Goal: Information Seeking & Learning: Learn about a topic

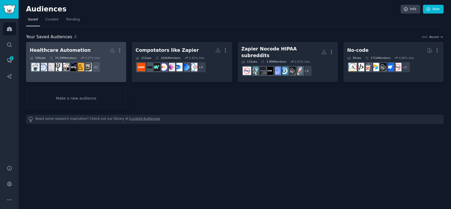
click at [86, 49] on h2 "Healthcare Automation Custom Audience More" at bounding box center [76, 50] width 93 height 9
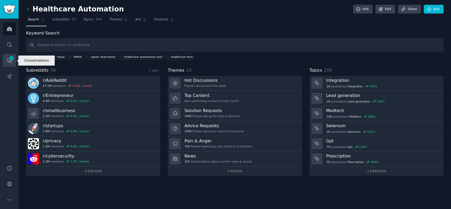
click at [12, 61] on icon "Sidebar" at bounding box center [10, 61] width 6 height 6
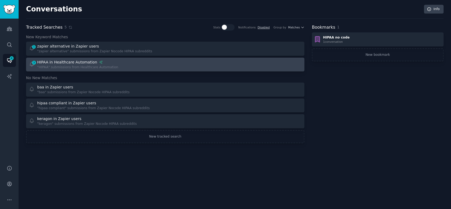
click at [121, 64] on div "3 HIPAA in Healthcare Automation "HIPAA" submissions from Healthcare Automation" at bounding box center [95, 64] width 133 height 10
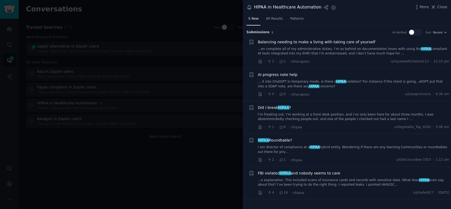
click at [323, 150] on link "I am director of compliance at a HIPAA hybrid entity. Wondering if there are an…" at bounding box center [353, 149] width 191 height 9
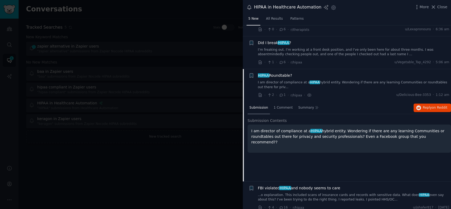
scroll to position [70, 0]
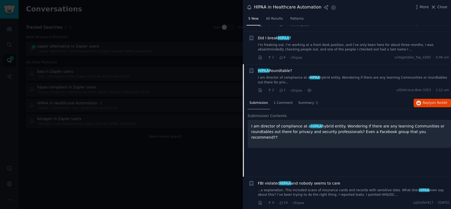
drag, startPoint x: 408, startPoint y: 130, endPoint x: 250, endPoint y: 126, distance: 158.3
click at [250, 126] on div "I am director of compliance at a HIPAA hybrid entity. Wondering if there are an…" at bounding box center [349, 134] width 203 height 28
copy p "I am director of compliance at a HIPAA hybrid entity. Wondering if there are an…"
click at [425, 101] on span "Reply on Reddit" at bounding box center [435, 103] width 24 height 5
click at [444, 6] on span "Close" at bounding box center [442, 7] width 10 height 6
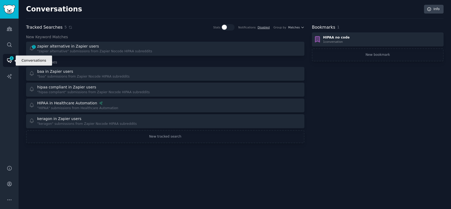
click at [9, 59] on span "1" at bounding box center [11, 58] width 5 height 4
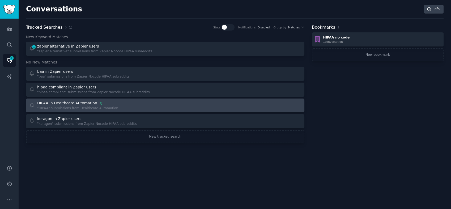
click at [57, 105] on div "HIPAA in Healthcare Automation" at bounding box center [67, 103] width 60 height 6
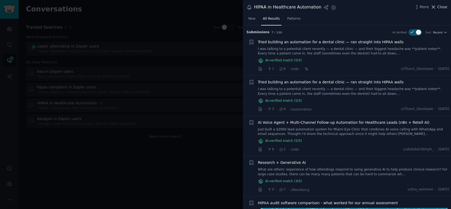
click at [441, 4] on span "Close" at bounding box center [442, 7] width 10 height 6
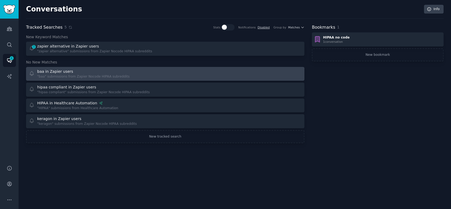
click at [76, 72] on div "baa in Zapier users" at bounding box center [83, 72] width 92 height 6
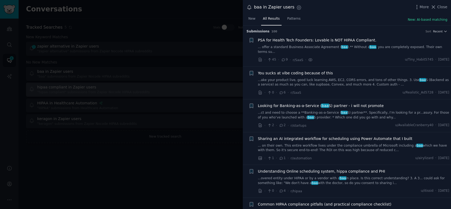
drag, startPoint x: 442, startPoint y: 5, endPoint x: 64, endPoint y: 86, distance: 387.0
click at [442, 5] on span "Close" at bounding box center [442, 7] width 10 height 6
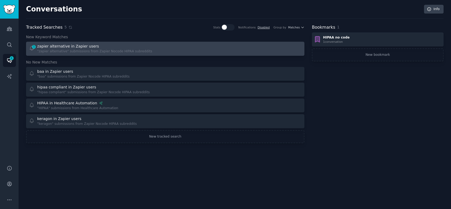
click at [75, 50] on div ""zapier alternative" submissions from Zapier Nocode HIPAA subreddits" at bounding box center [94, 51] width 115 height 5
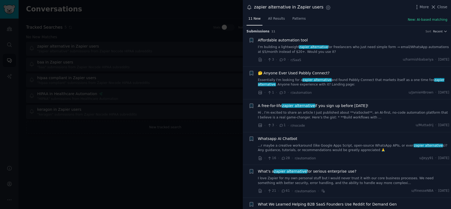
click at [337, 47] on link "I’m building a lightweight zapier alternative for freelancers who just need sim…" at bounding box center [353, 49] width 191 height 9
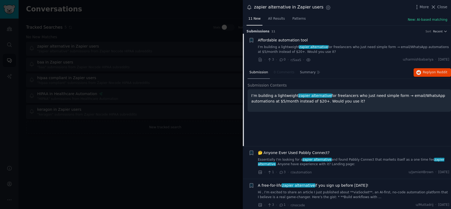
scroll to position [8, 0]
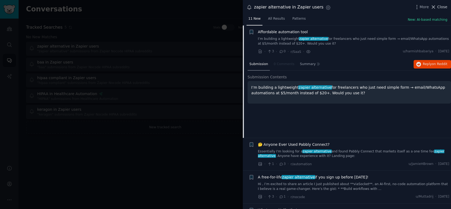
click at [444, 5] on span "Close" at bounding box center [442, 7] width 10 height 6
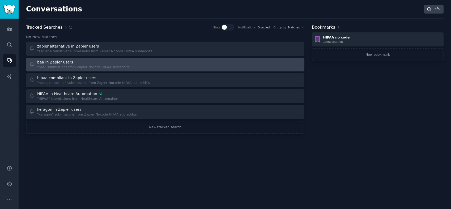
click at [62, 66] on div ""baa" submissions from Zapier Nocode HIPAA subreddits" at bounding box center [83, 67] width 92 height 5
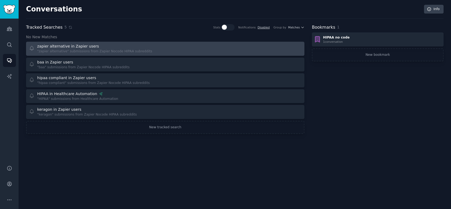
click at [74, 52] on div ""zapier alternative" submissions from Zapier Nocode HIPAA subreddits" at bounding box center [94, 51] width 115 height 5
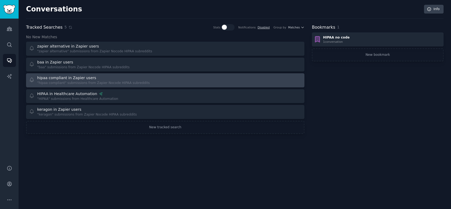
click at [79, 79] on div "hipaa compliant in Zapier users" at bounding box center [66, 78] width 59 height 6
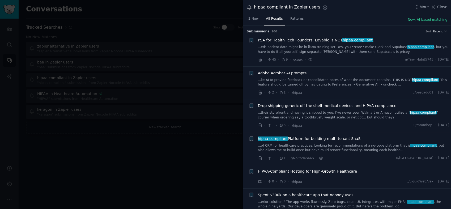
click at [184, 128] on div at bounding box center [225, 104] width 451 height 209
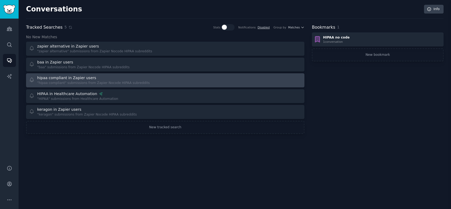
click at [132, 93] on div "HIPAA in Healthcare Automation "HIPAA" submissions from Healthcare Automation" at bounding box center [95, 96] width 133 height 10
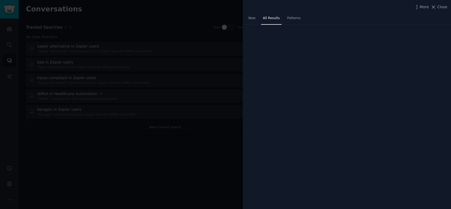
click at [81, 80] on div at bounding box center [225, 104] width 451 height 209
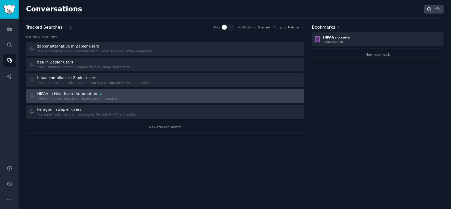
click at [98, 92] on div "HIPAA in Healthcare Automation" at bounding box center [77, 94] width 81 height 6
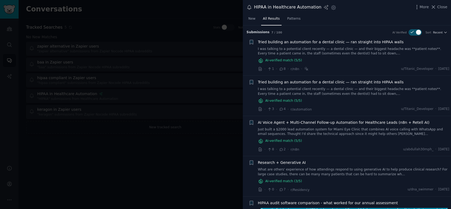
click at [408, 32] on div "AI Verified" at bounding box center [406, 32] width 29 height 6
click at [412, 31] on icon at bounding box center [412, 32] width 5 height 5
click at [414, 30] on icon at bounding box center [412, 32] width 5 height 5
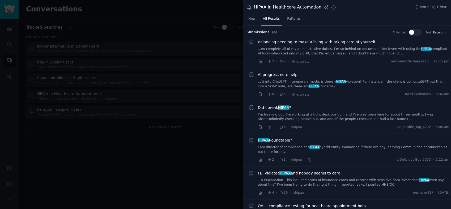
click at [413, 32] on icon at bounding box center [412, 32] width 3 height 2
checkbox input "true"
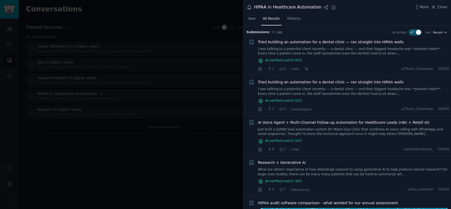
click at [440, 31] on span "Recent" at bounding box center [438, 33] width 10 height 4
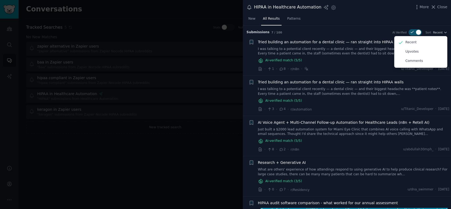
click at [195, 54] on div at bounding box center [225, 104] width 451 height 209
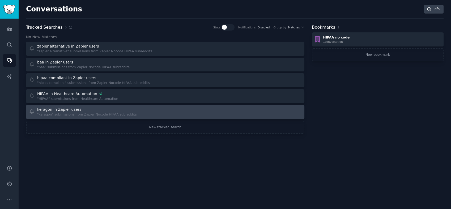
click at [54, 114] on div ""keragon" submissions from Zapier Nocode HIPAA subreddits" at bounding box center [87, 114] width 100 height 5
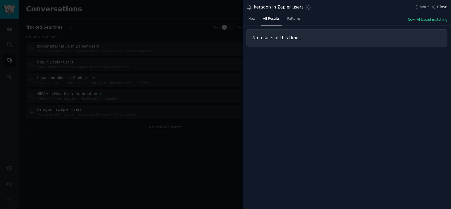
click at [444, 6] on span "Close" at bounding box center [442, 7] width 10 height 6
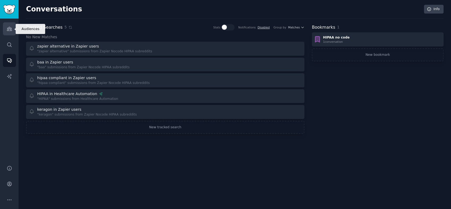
click at [11, 29] on icon "Sidebar" at bounding box center [9, 29] width 5 height 4
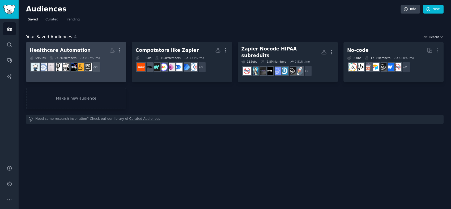
click at [79, 54] on h2 "Healthcare Automation More" at bounding box center [76, 50] width 93 height 9
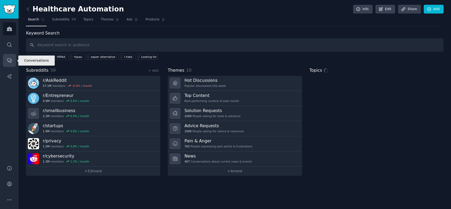
click at [8, 61] on icon "Sidebar" at bounding box center [9, 61] width 4 height 4
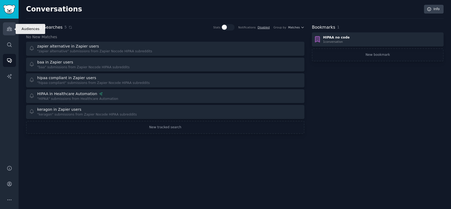
click at [11, 30] on icon "Sidebar" at bounding box center [9, 29] width 5 height 4
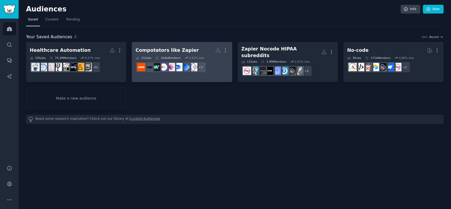
click at [151, 49] on div "Compotators like Zapier" at bounding box center [166, 50] width 63 height 7
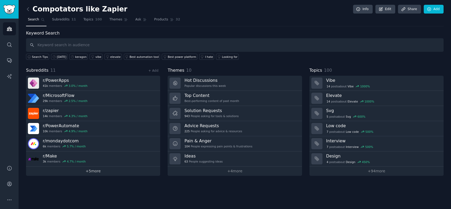
click at [96, 169] on link "+ 5 more" at bounding box center [93, 171] width 134 height 9
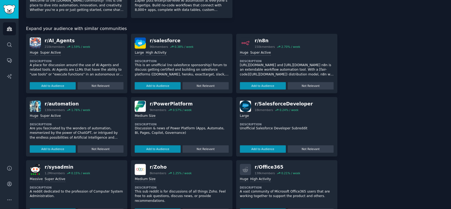
scroll to position [221, 0]
click at [268, 85] on button "Add to Audience" at bounding box center [263, 85] width 46 height 7
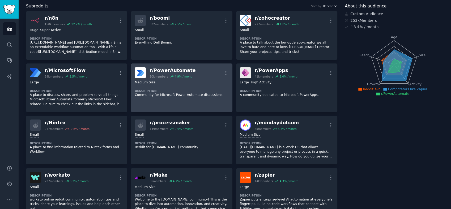
scroll to position [0, 0]
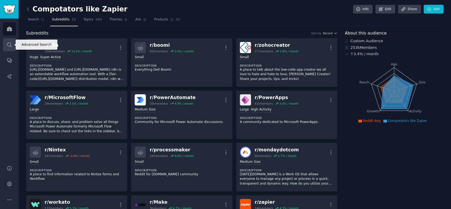
click at [8, 45] on icon "Sidebar" at bounding box center [10, 45] width 6 height 6
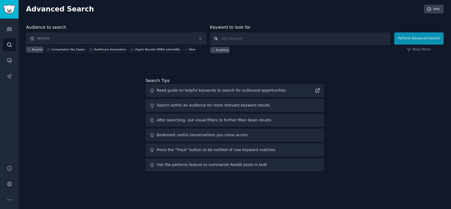
click at [295, 42] on input "text" at bounding box center [300, 38] width 180 height 13
type input "healthcare"
click button "Perform Advanced Search" at bounding box center [418, 38] width 49 height 12
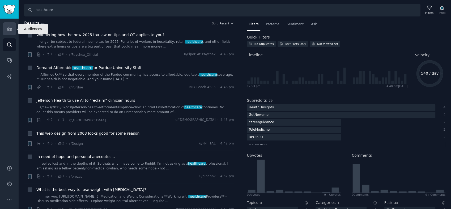
click at [10, 28] on icon "Sidebar" at bounding box center [10, 29] width 6 height 6
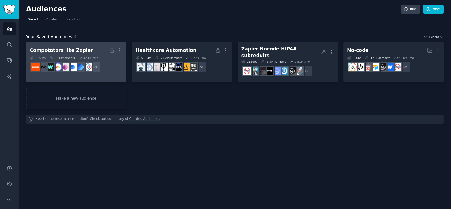
click at [92, 50] on h2 "Compotators like Zapier Custom Audience More" at bounding box center [76, 50] width 93 height 9
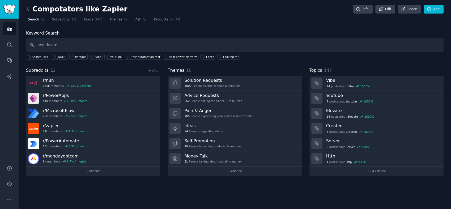
type input "healthcare"
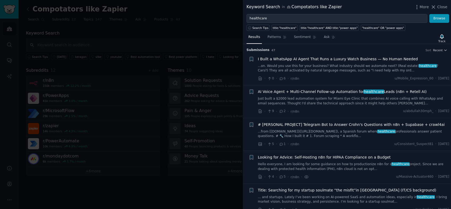
click at [351, 97] on link "Just built a $2000 lead automation system for Miami Eye Clinic that combines AI…" at bounding box center [353, 100] width 191 height 9
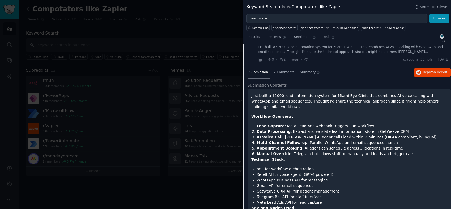
scroll to position [54, 0]
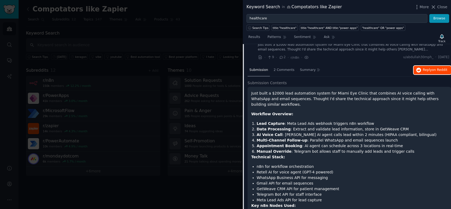
click at [427, 69] on span "Reply on Reddit" at bounding box center [435, 70] width 24 height 5
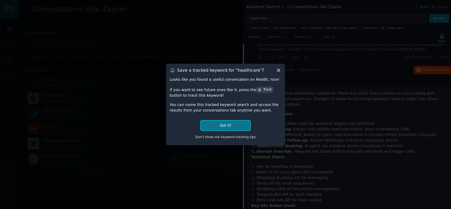
click at [232, 125] on button "Got it!" at bounding box center [225, 126] width 49 height 10
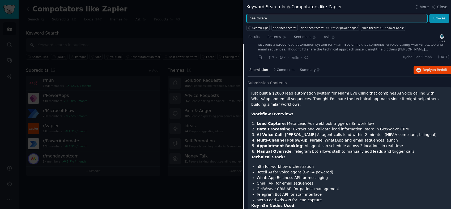
click at [291, 19] on input "healthcare" at bounding box center [336, 18] width 181 height 9
type input "hipaa"
click at [429, 14] on button "Browse" at bounding box center [439, 18] width 20 height 9
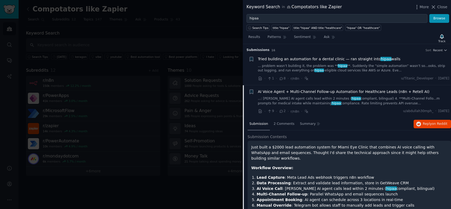
click at [309, 66] on link "... problem wasn’t building it, the problem was ** hipaa **. Suddenly the “simp…" at bounding box center [353, 68] width 191 height 9
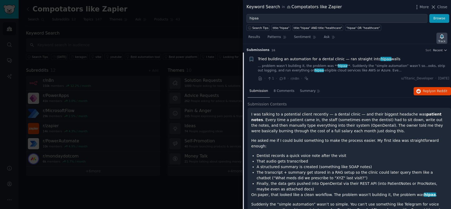
click at [442, 39] on div "Track" at bounding box center [441, 41] width 7 height 4
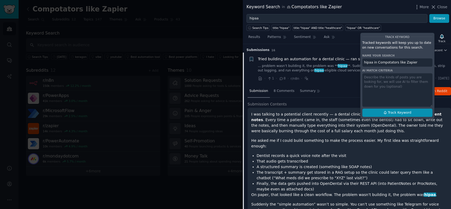
click at [401, 113] on span "Track Keyword" at bounding box center [399, 112] width 23 height 5
type input "hipaa in Compotators like Zapier"
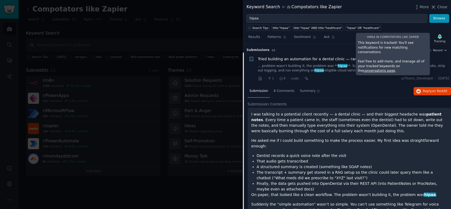
click at [206, 25] on div at bounding box center [225, 104] width 451 height 209
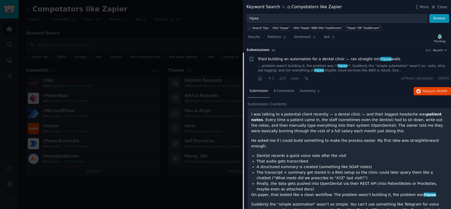
click at [213, 18] on div at bounding box center [225, 104] width 451 height 209
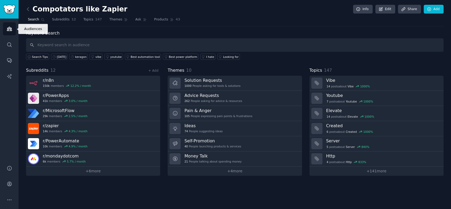
click at [10, 29] on icon "Sidebar" at bounding box center [10, 29] width 6 height 6
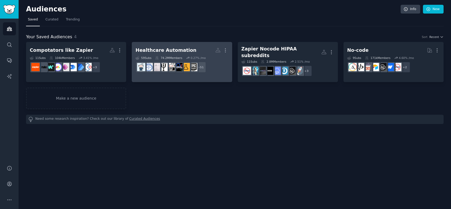
click at [206, 49] on h2 "Healthcare Automation More" at bounding box center [181, 50] width 93 height 9
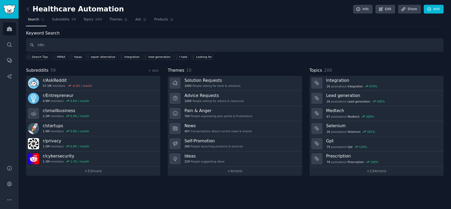
type input "n8n"
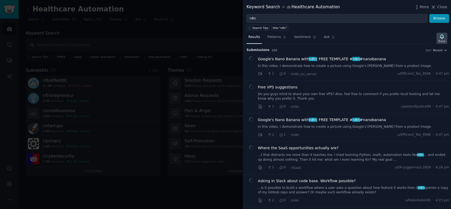
click at [442, 37] on icon "button" at bounding box center [442, 36] width 4 height 4
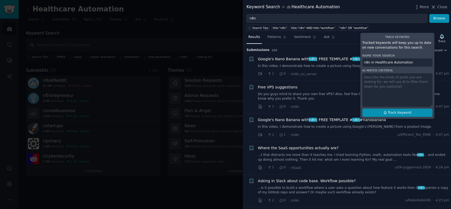
click at [395, 113] on span "Track Keyword" at bounding box center [399, 112] width 23 height 5
type input "n8n in Healthcare Automation"
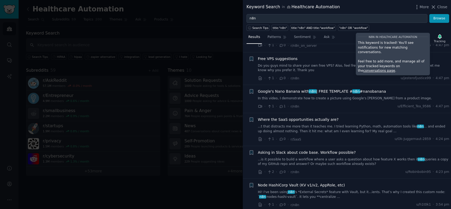
scroll to position [29, 0]
click at [211, 26] on div at bounding box center [225, 104] width 451 height 209
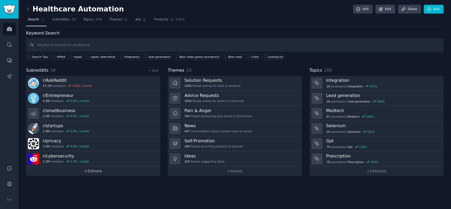
click at [97, 168] on link "+ 53 more" at bounding box center [93, 171] width 134 height 9
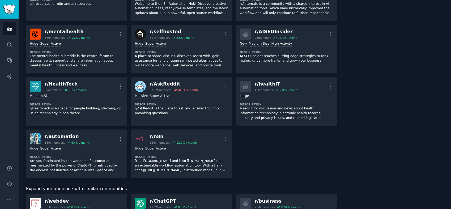
scroll to position [925, 0]
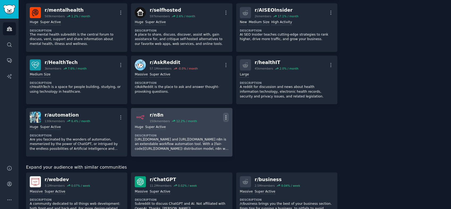
click at [225, 114] on icon "button" at bounding box center [226, 117] width 6 height 6
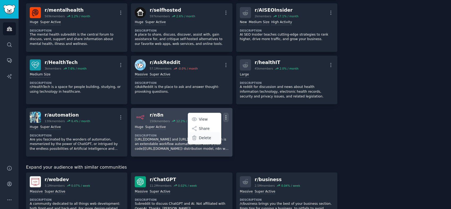
click at [205, 135] on p "Delete" at bounding box center [205, 138] width 12 height 6
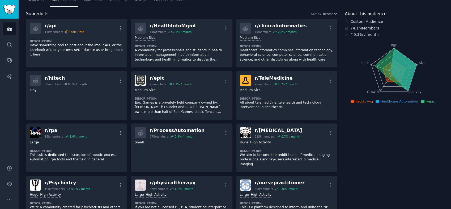
scroll to position [0, 0]
